Goal: Information Seeking & Learning: Learn about a topic

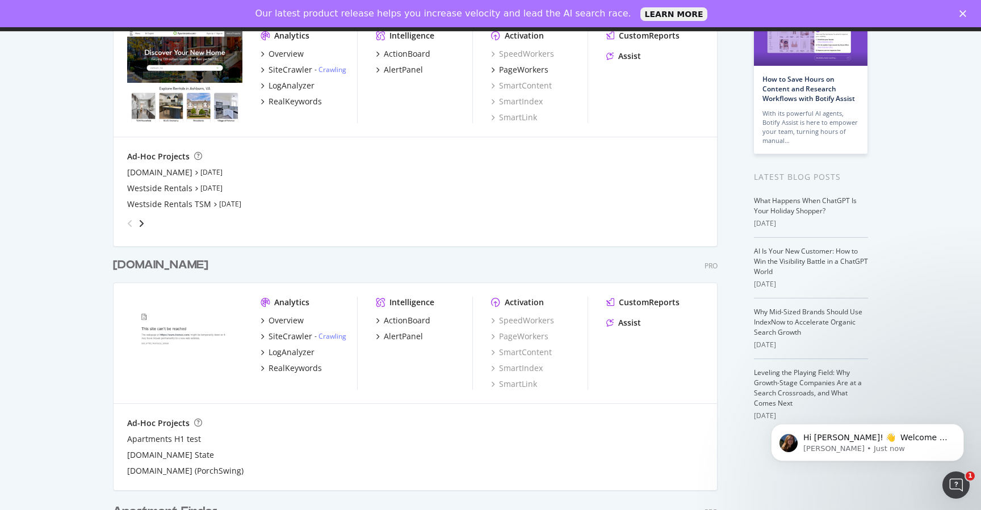
scroll to position [167, 0]
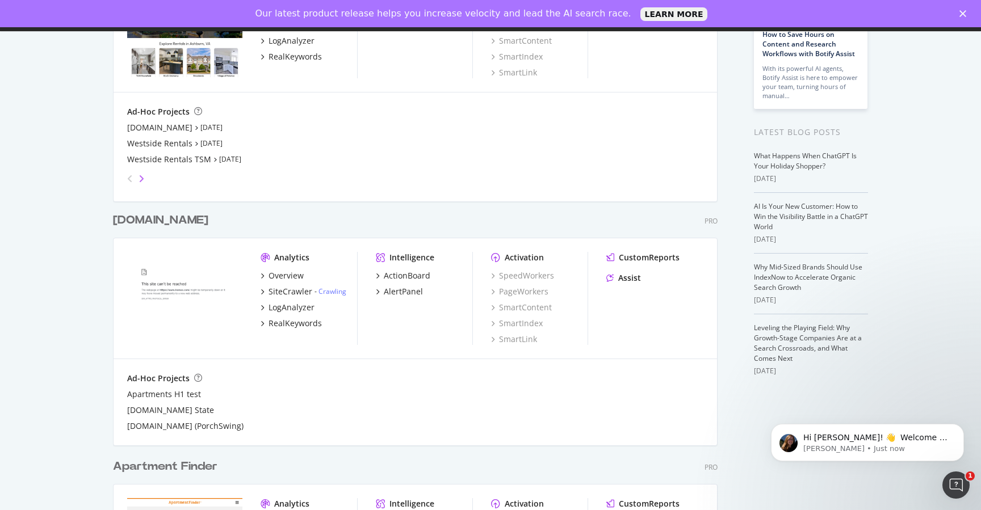
click at [142, 178] on icon "angle-right" at bounding box center [141, 178] width 6 height 9
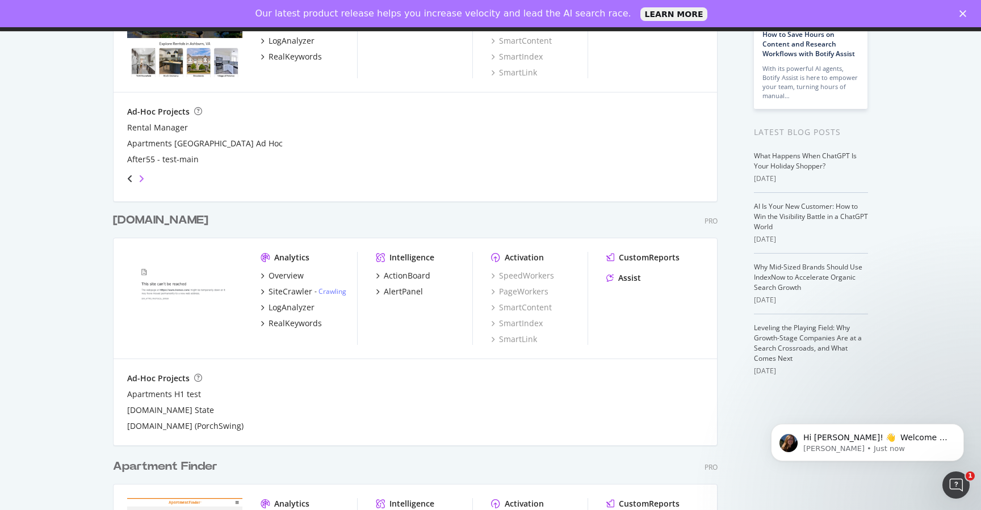
click at [142, 178] on icon "angle-right" at bounding box center [141, 178] width 6 height 9
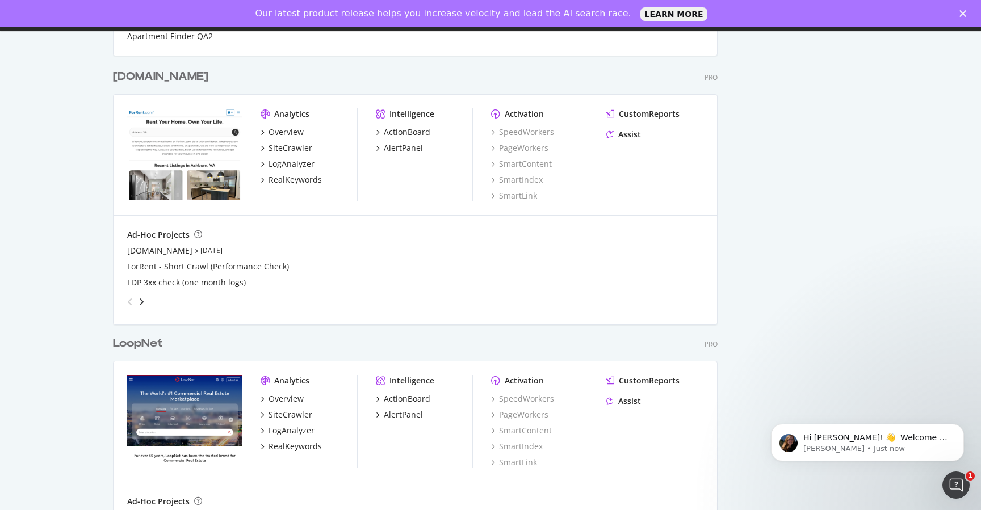
scroll to position [804, 0]
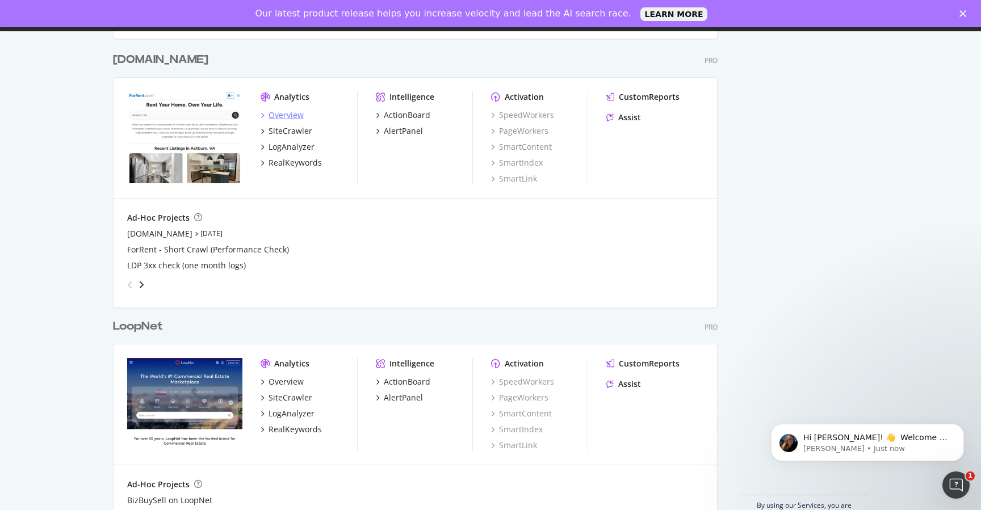
click at [287, 113] on div "Overview" at bounding box center [285, 115] width 35 height 11
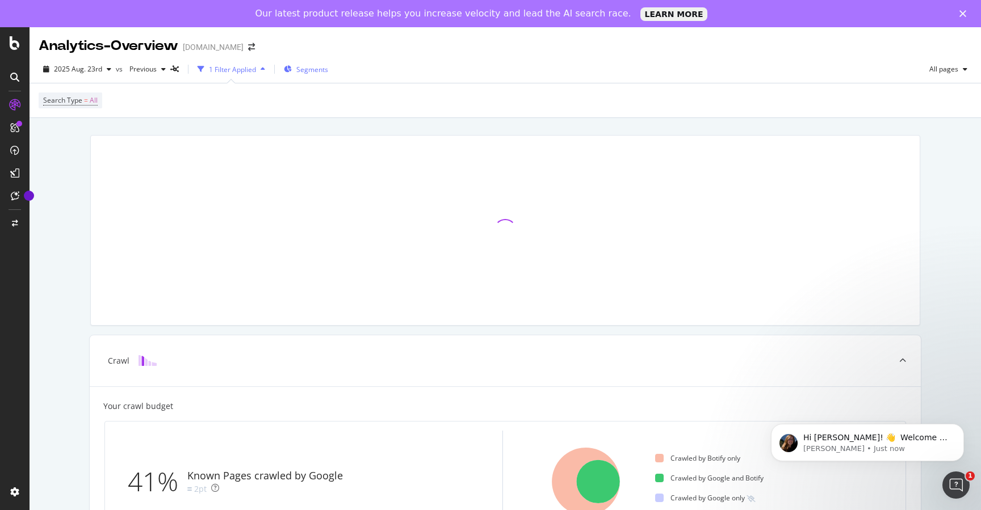
click at [300, 65] on span "Segments" at bounding box center [312, 70] width 32 height 10
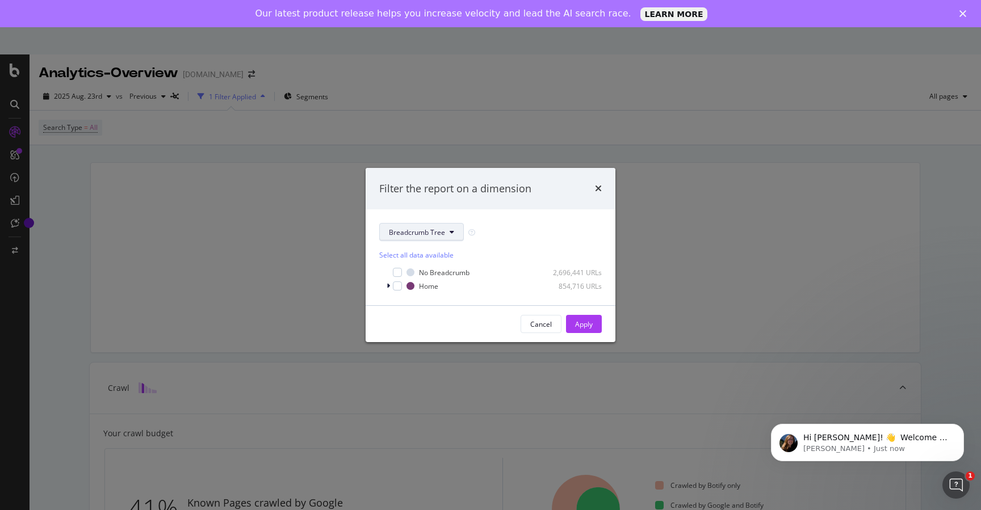
click at [452, 233] on icon "modal" at bounding box center [451, 232] width 5 height 7
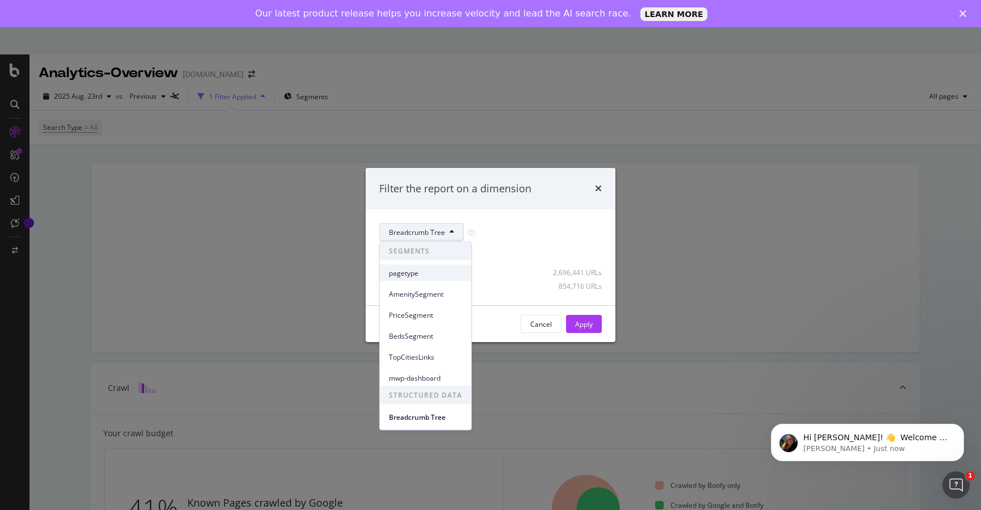
click at [420, 279] on div "pagetype" at bounding box center [425, 273] width 91 height 16
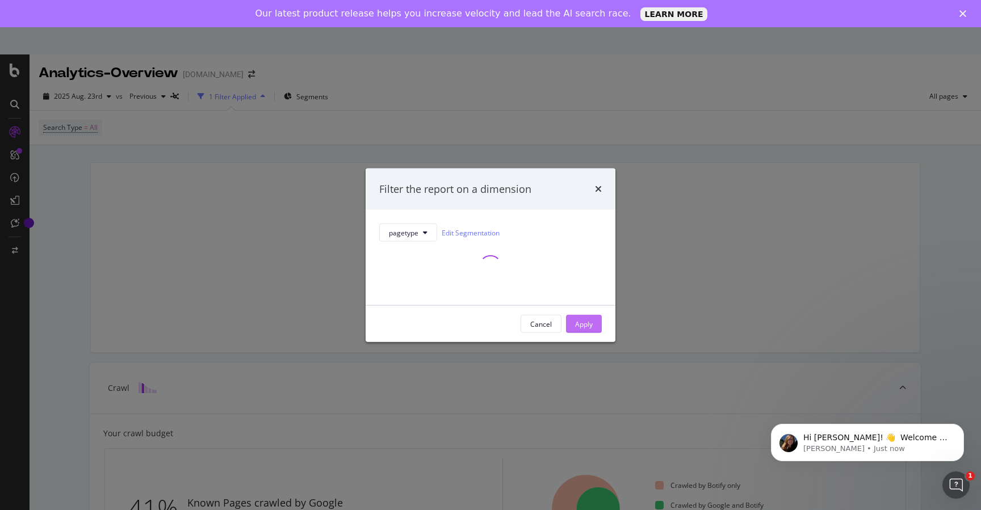
click at [585, 322] on div "Apply" at bounding box center [584, 324] width 18 height 10
